Goal: Information Seeking & Learning: Learn about a topic

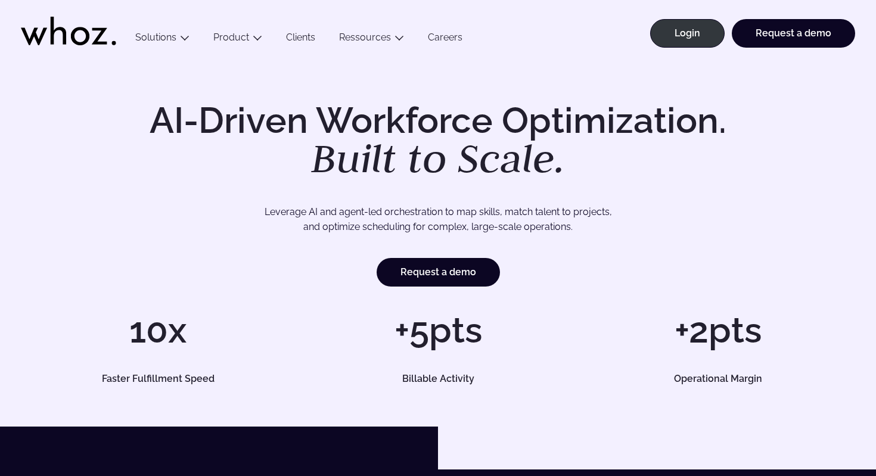
drag, startPoint x: 308, startPoint y: 154, endPoint x: 295, endPoint y: 153, distance: 12.6
click at [295, 153] on h1 "AI-Driven Workforce Optimization. Built to Scale." at bounding box center [438, 140] width 610 height 76
click at [312, 154] on em "Built to Scale." at bounding box center [438, 158] width 254 height 52
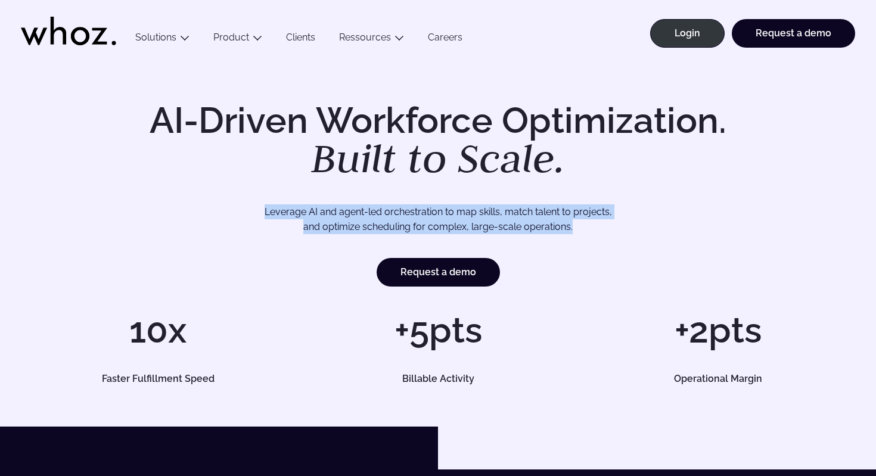
drag, startPoint x: 589, startPoint y: 222, endPoint x: 256, endPoint y: 210, distance: 332.6
click at [256, 210] on p "Leverage AI and agent-led orchestration to map skills, match talent to projects…" at bounding box center [438, 219] width 745 height 30
copy p "Leverage AI and agent-led orchestration to map skills, match talent to projects…"
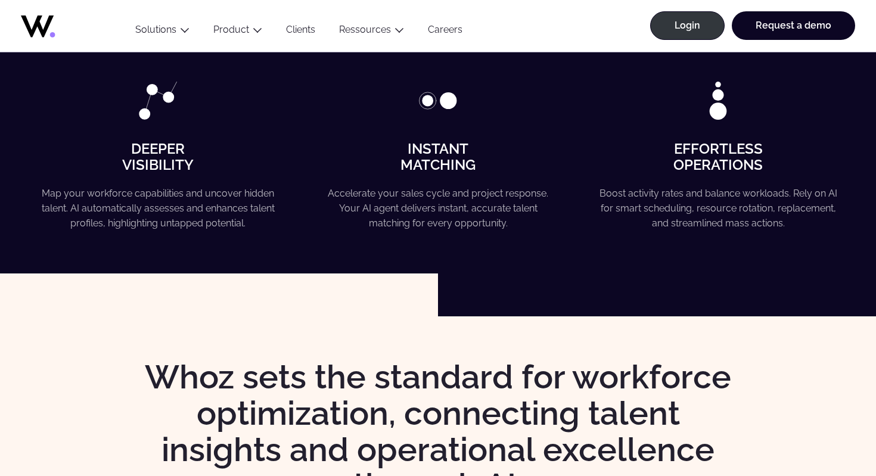
scroll to position [864, 0]
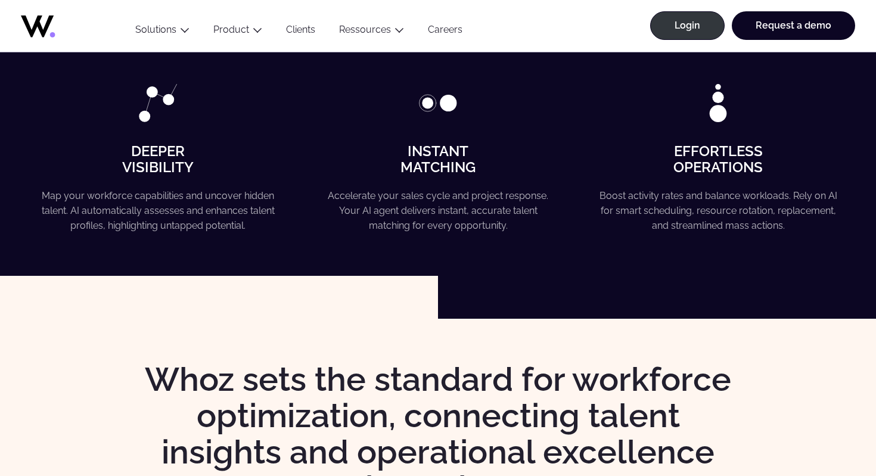
click at [491, 152] on h4 "Instant Matching" at bounding box center [438, 160] width 241 height 32
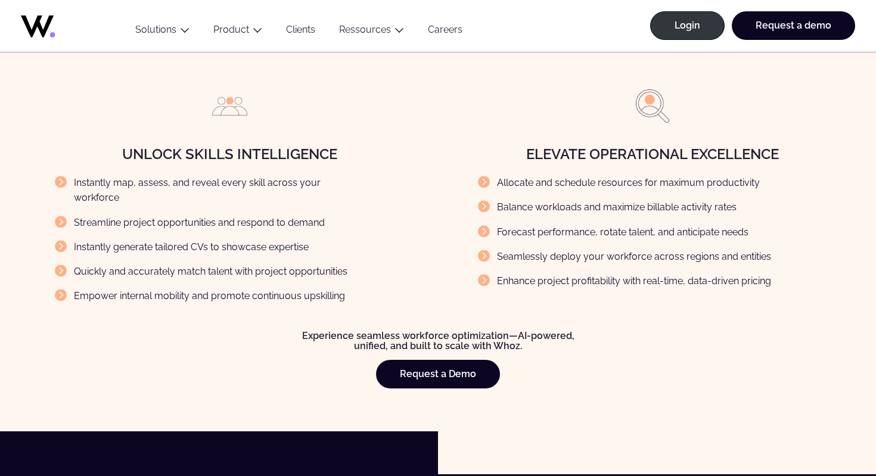
scroll to position [1377, 0]
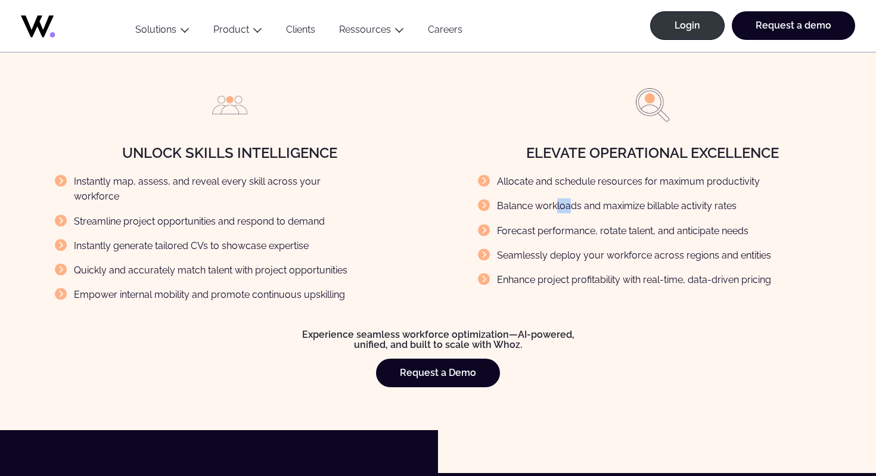
drag, startPoint x: 557, startPoint y: 207, endPoint x: 571, endPoint y: 207, distance: 13.7
click at [571, 207] on li "Balance workloads and maximize billable activity rates" at bounding box center [634, 205] width 312 height 15
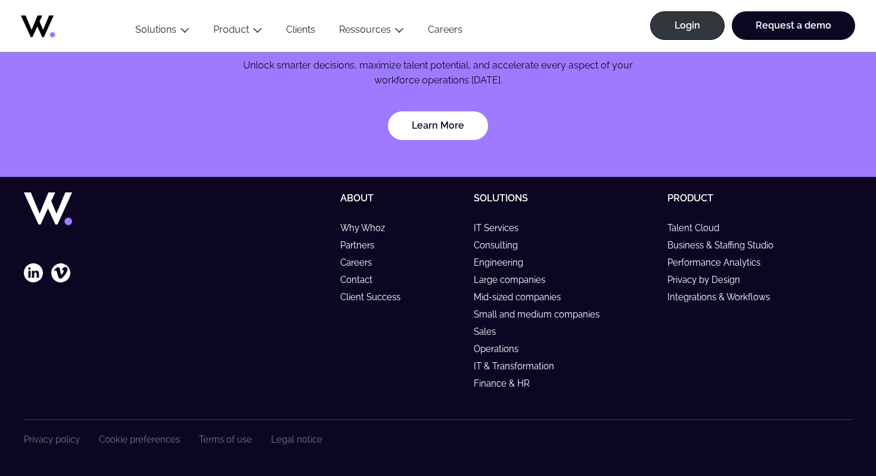
scroll to position [3572, 0]
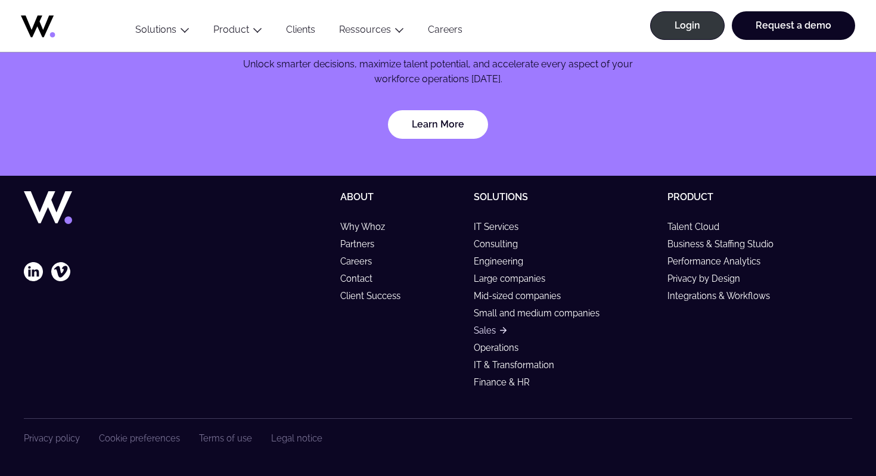
click at [488, 331] on link "Sales" at bounding box center [490, 330] width 33 height 10
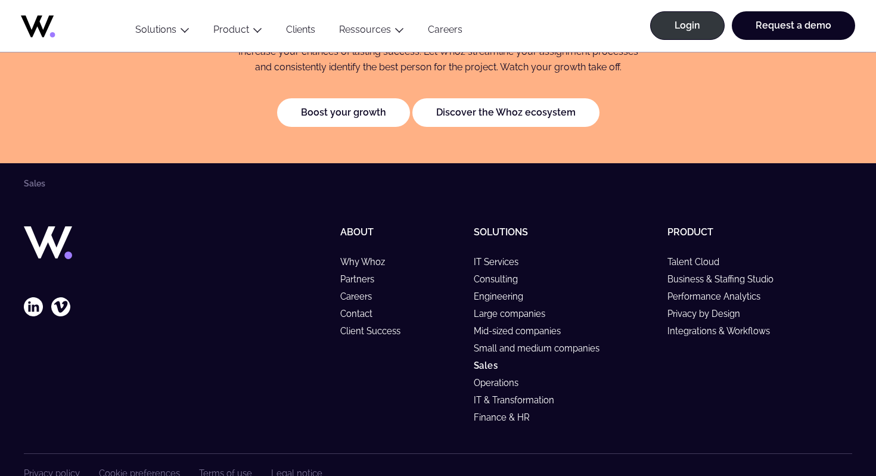
scroll to position [2537, 0]
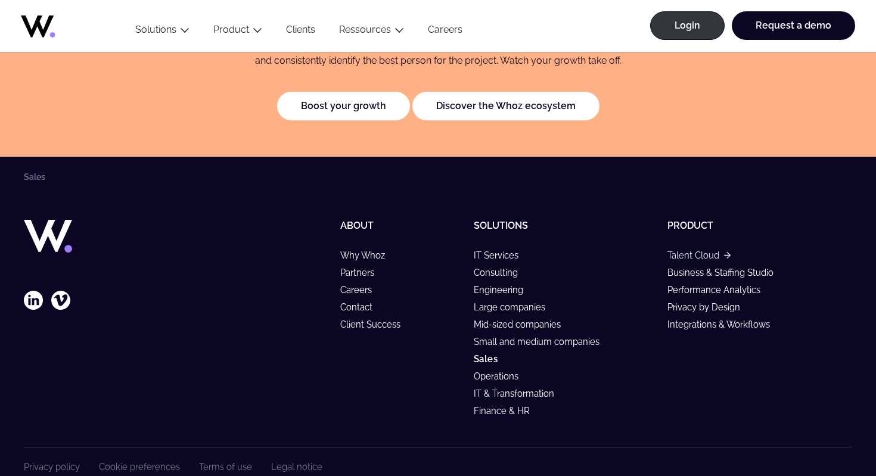
click at [690, 250] on link "Talent Cloud" at bounding box center [698, 255] width 63 height 10
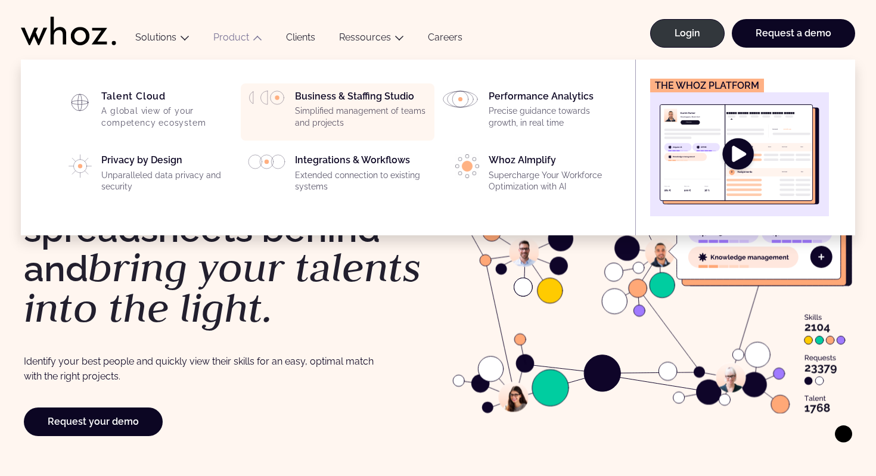
click at [331, 105] on p "Simplified management of teams and projects" at bounding box center [361, 116] width 132 height 23
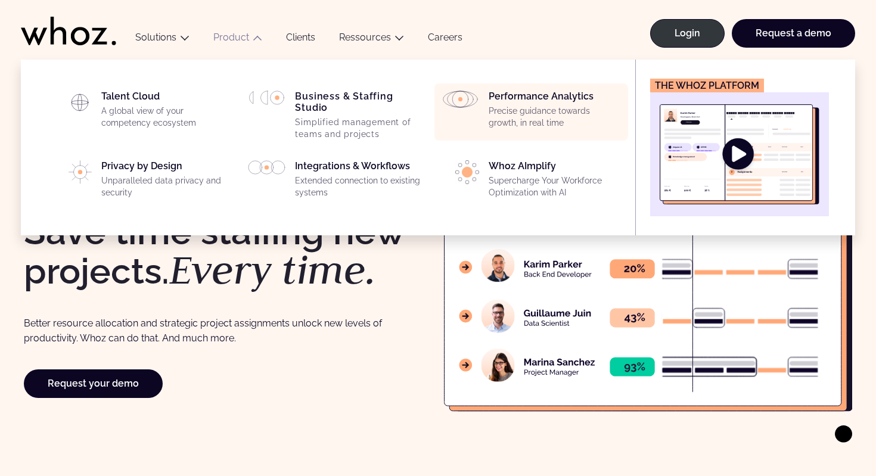
click at [506, 104] on div "Performance Analytics Precise guidance towards growth, in real time" at bounding box center [554, 112] width 132 height 43
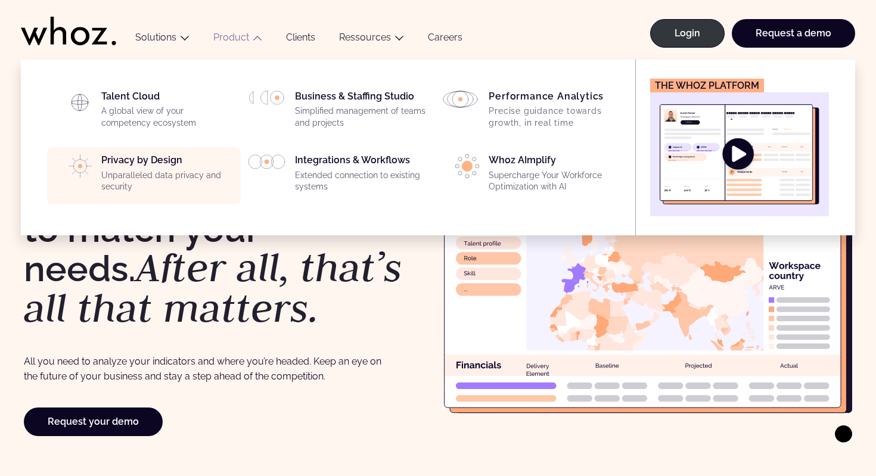
click at [178, 170] on p "Unparalleled data privacy and security" at bounding box center [167, 181] width 132 height 23
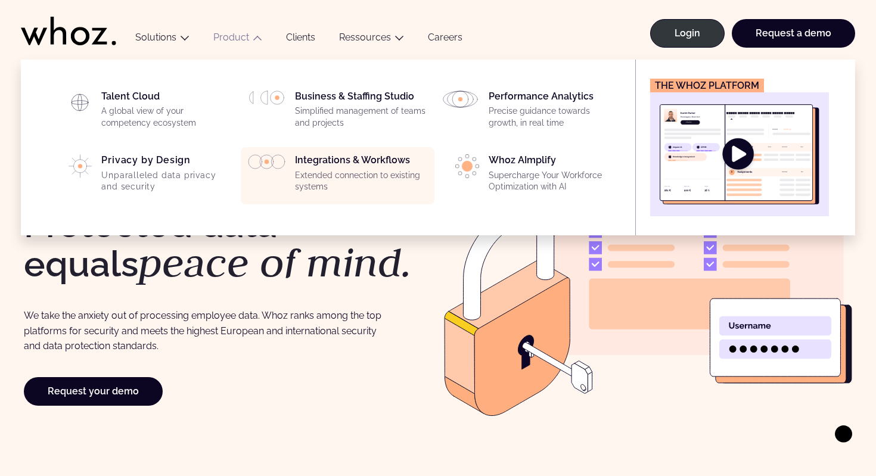
click at [318, 167] on div "Integrations & Workflows Extended connection to existing systems" at bounding box center [361, 175] width 132 height 43
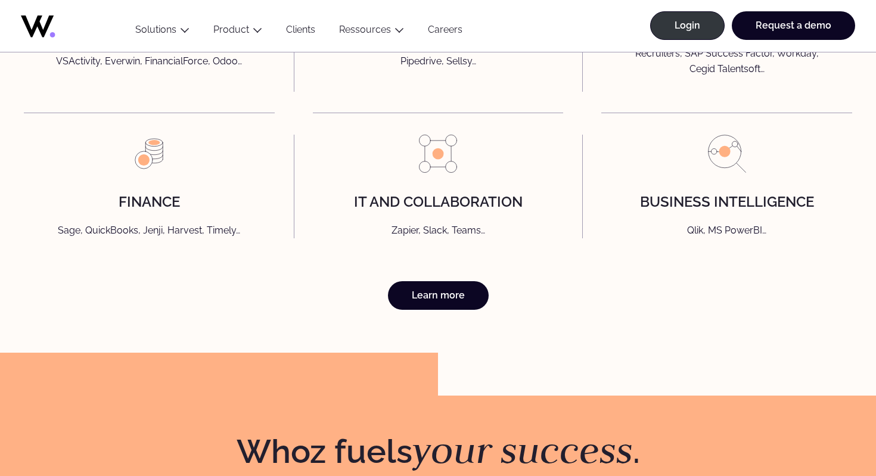
scroll to position [3415, 0]
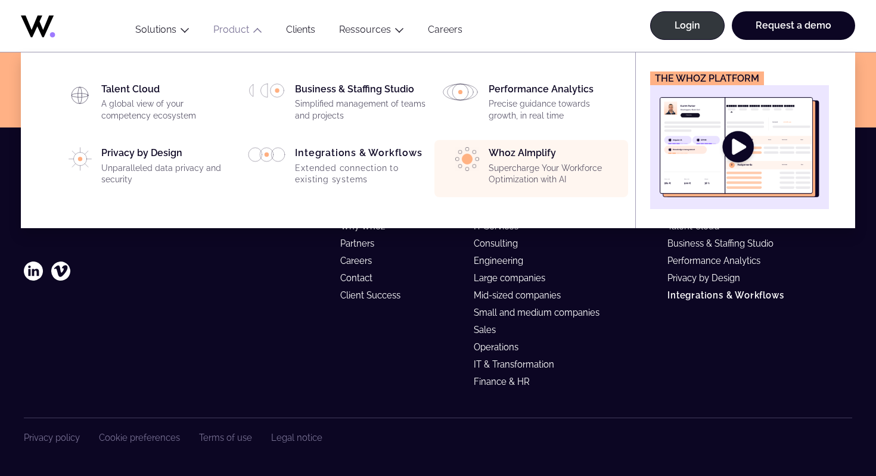
click at [515, 160] on div "Whoz AImplify Supercharge Your Workforce Optimization with AI" at bounding box center [554, 168] width 132 height 43
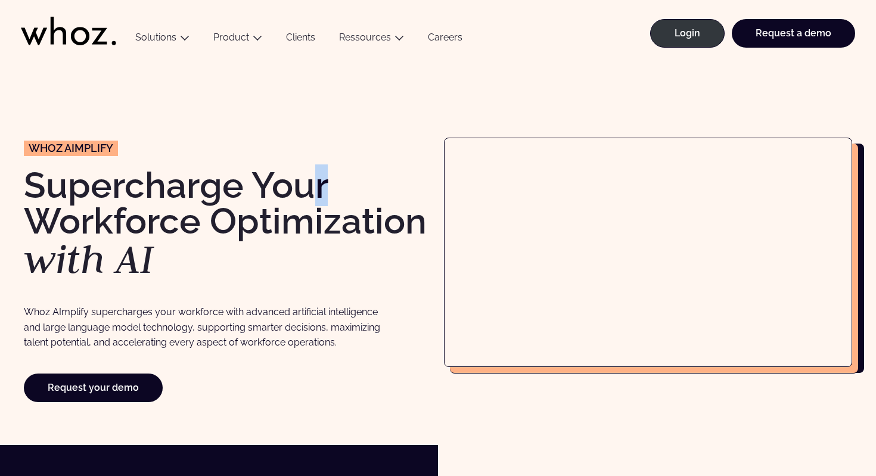
drag, startPoint x: 323, startPoint y: 182, endPoint x: 313, endPoint y: 180, distance: 10.9
click at [313, 180] on h1 "Supercharge Your Workforce Optimization with AI" at bounding box center [228, 223] width 408 height 112
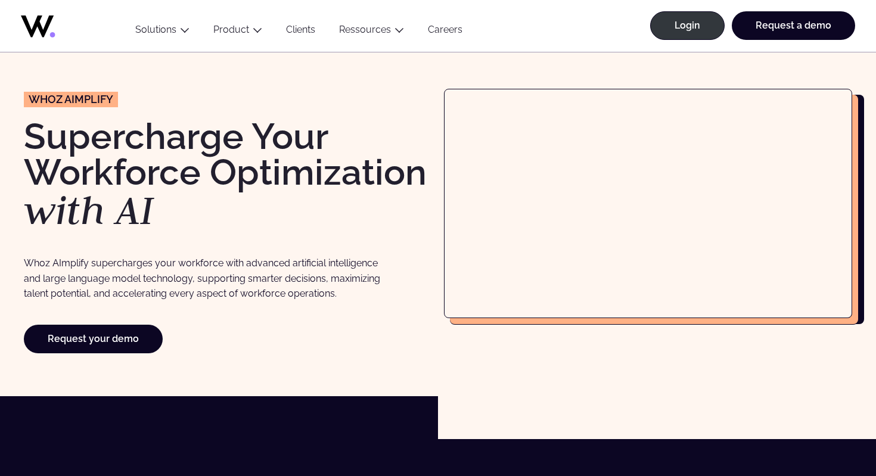
scroll to position [56, 0]
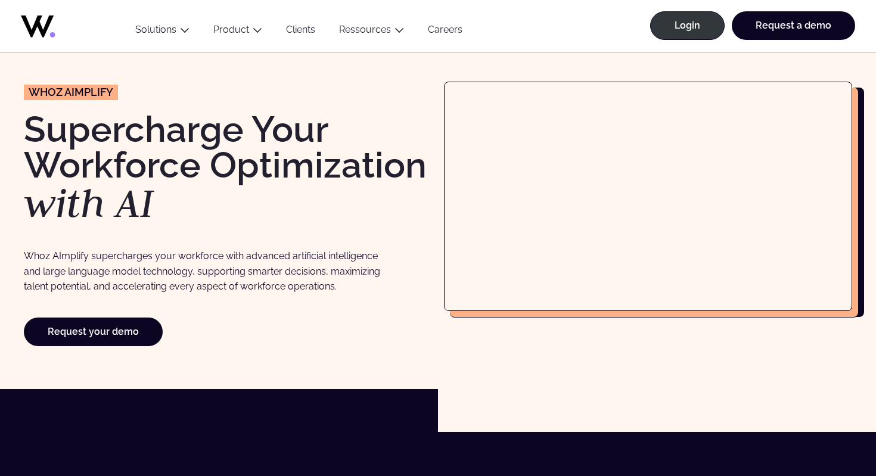
click at [33, 20] on icon at bounding box center [68, 23] width 95 height 29
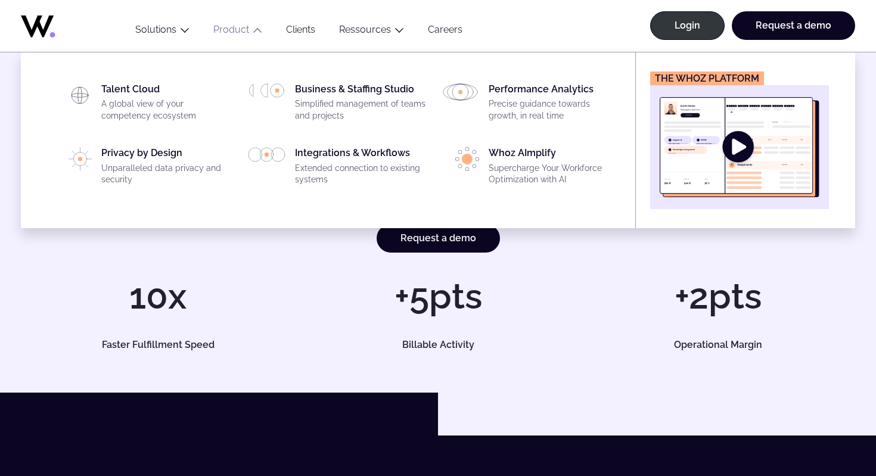
scroll to position [33, 0]
click at [723, 130] on img "Main" at bounding box center [739, 147] width 160 height 100
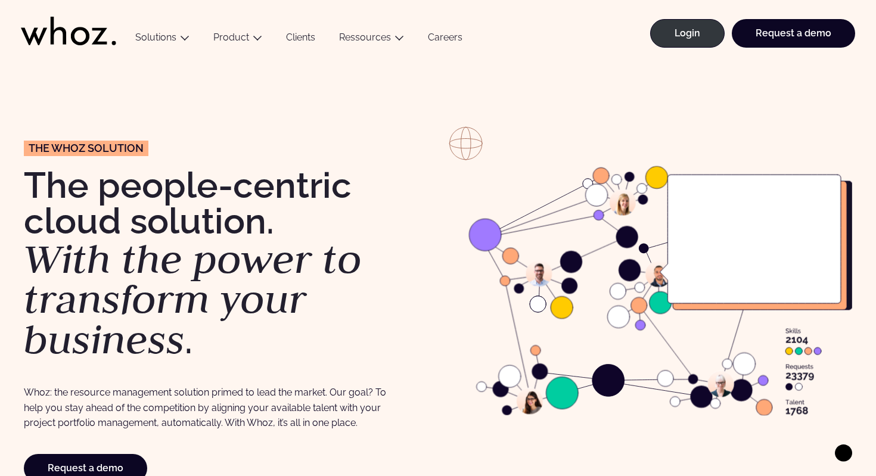
click at [54, 44] on icon at bounding box center [68, 31] width 95 height 29
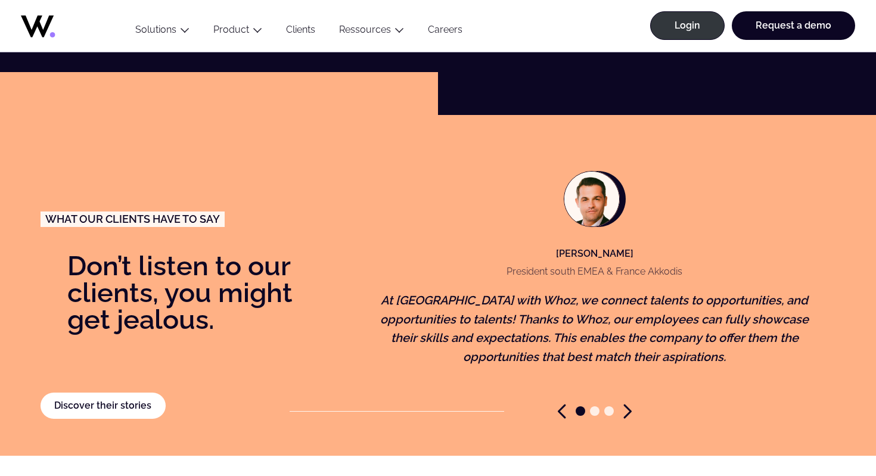
scroll to position [2472, 0]
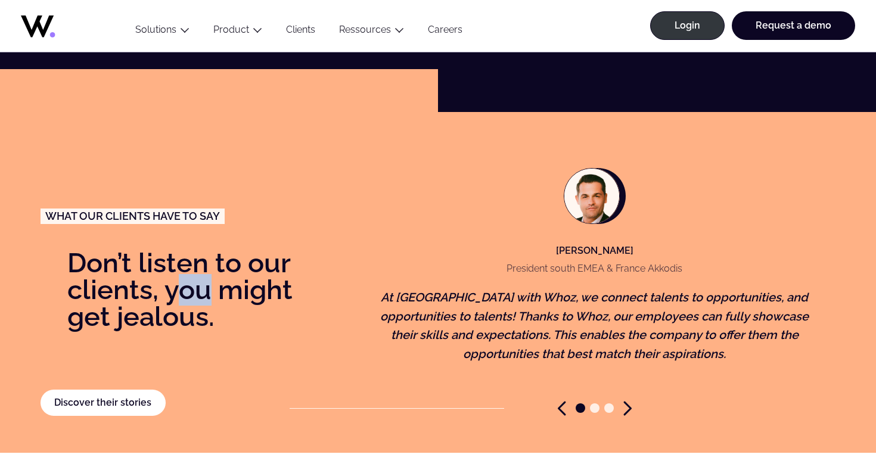
drag, startPoint x: 182, startPoint y: 280, endPoint x: 234, endPoint y: 280, distance: 52.4
click at [220, 280] on p "Don’t listen to our clients, you might get jealous." at bounding box center [182, 290] width 282 height 81
click at [248, 279] on p "Don’t listen to our clients, you might get jealous." at bounding box center [182, 290] width 282 height 81
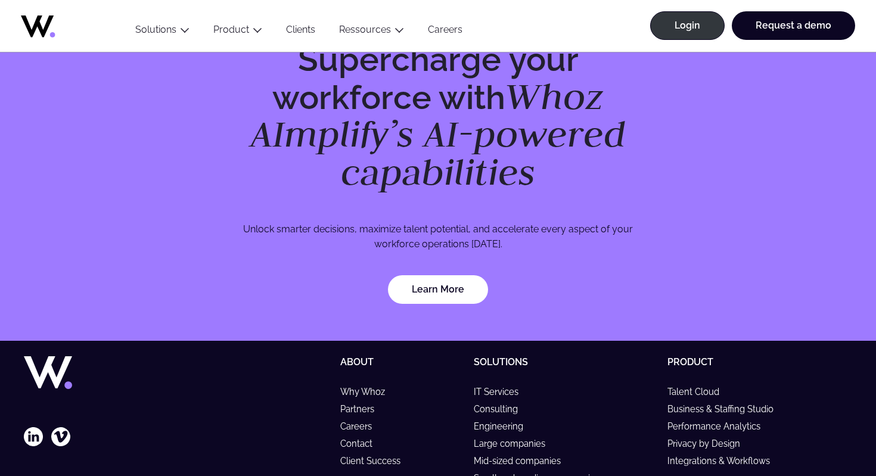
scroll to position [3406, 0]
